Goal: Task Accomplishment & Management: Manage account settings

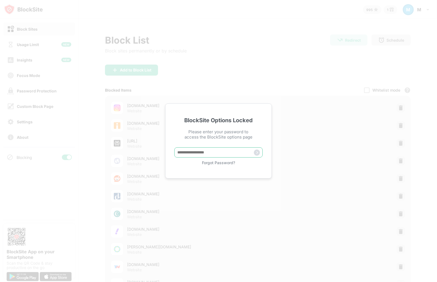
drag, startPoint x: 191, startPoint y: 149, endPoint x: 188, endPoint y: 147, distance: 4.0
click at [191, 149] on input "text" at bounding box center [218, 152] width 88 height 10
type input "**********"
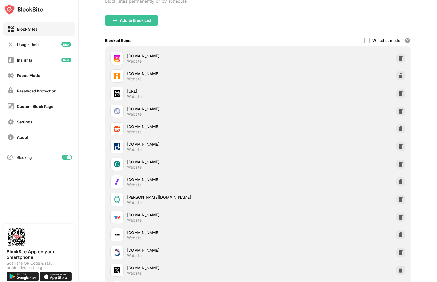
scroll to position [150, 0]
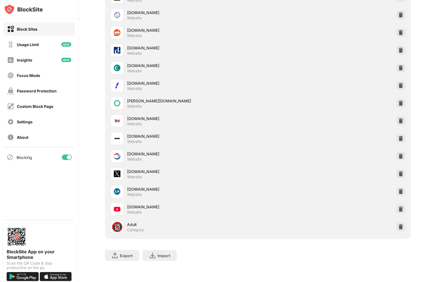
click at [398, 207] on img at bounding box center [401, 210] width 6 height 6
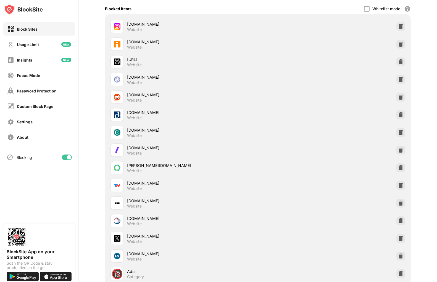
scroll to position [0, 0]
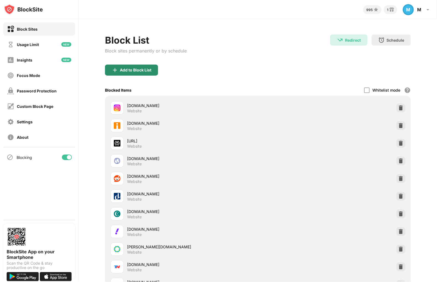
click at [138, 72] on div "Add to Block List" at bounding box center [135, 70] width 31 height 4
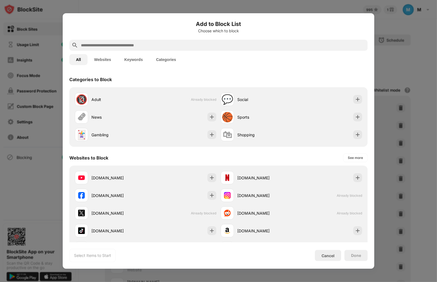
click at [142, 44] on input "text" at bounding box center [222, 45] width 285 height 7
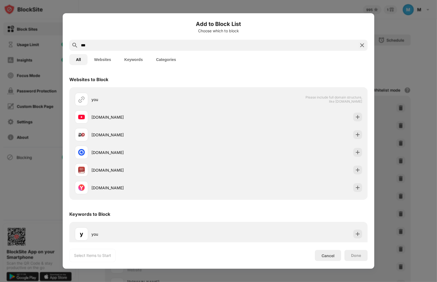
type input "***"
click at [381, 42] on div at bounding box center [218, 141] width 437 height 282
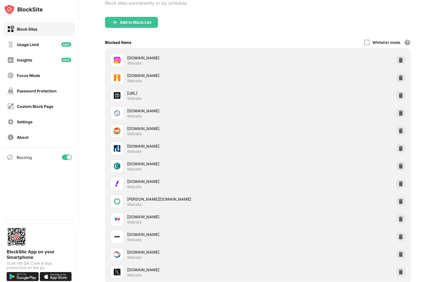
scroll to position [123, 0]
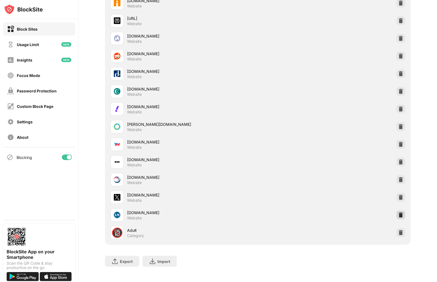
click at [398, 213] on img at bounding box center [401, 215] width 6 height 6
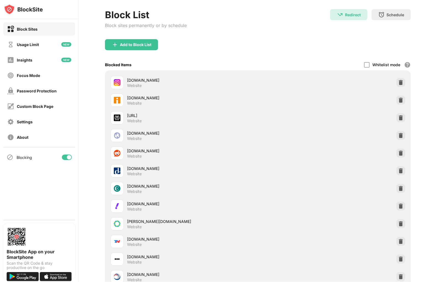
scroll to position [0, 0]
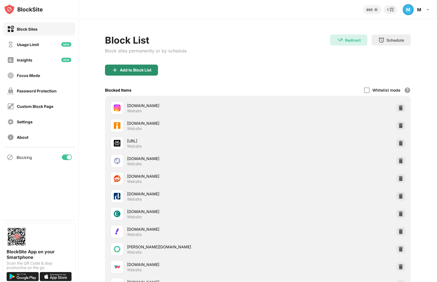
click at [127, 70] on div "Add to Block List" at bounding box center [135, 70] width 31 height 4
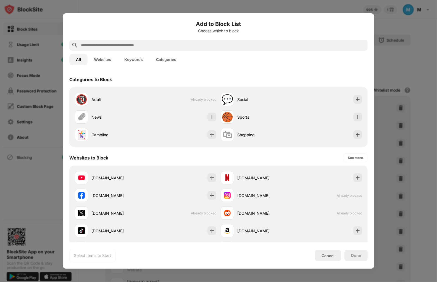
click at [127, 43] on input "text" at bounding box center [222, 45] width 285 height 7
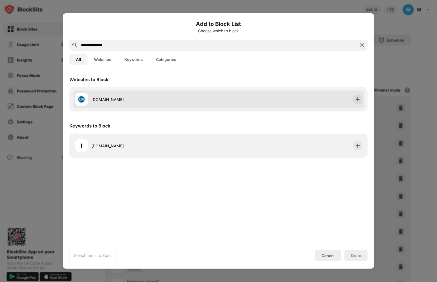
type input "**********"
click at [128, 102] on div "[DOMAIN_NAME]" at bounding box center [154, 100] width 127 height 6
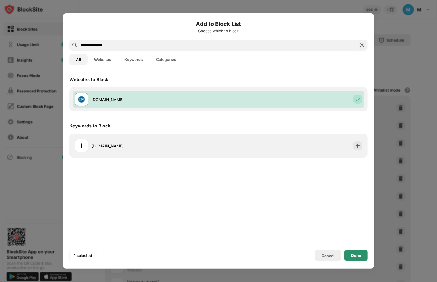
click at [356, 253] on div "Done" at bounding box center [355, 255] width 23 height 11
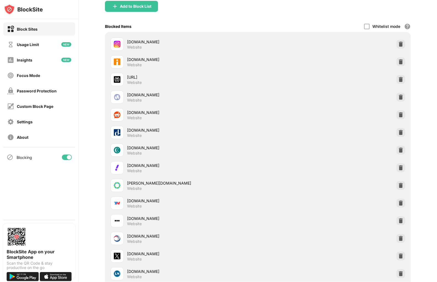
scroll to position [10, 0]
